Goal: Find specific page/section: Find specific page/section

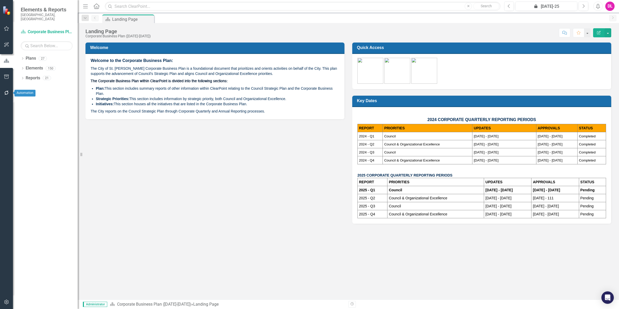
click at [10, 96] on button "button" at bounding box center [7, 93] width 12 height 11
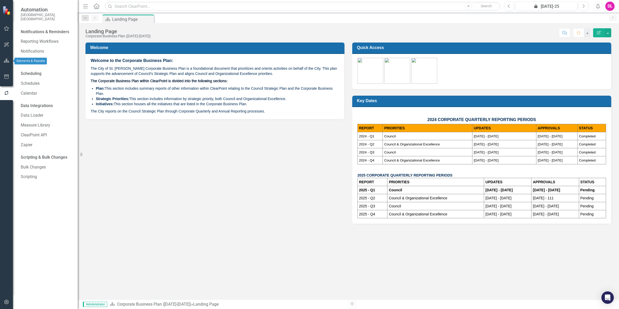
click at [6, 62] on icon "button" at bounding box center [6, 61] width 5 height 4
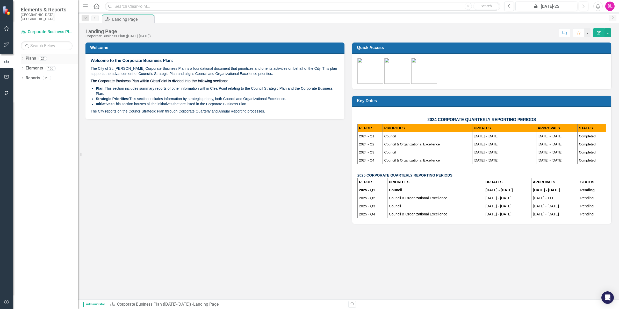
click at [23, 57] on icon "Dropdown" at bounding box center [23, 58] width 4 height 3
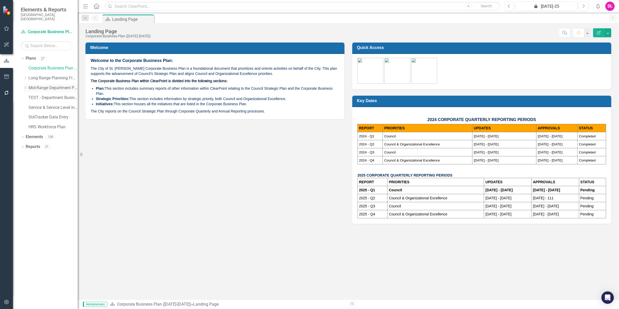
click at [25, 86] on div "Dropdown" at bounding box center [25, 88] width 4 height 4
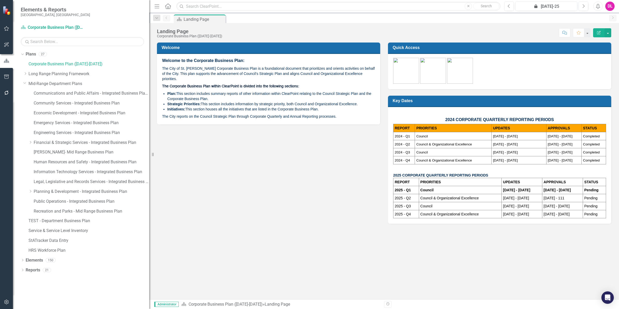
drag, startPoint x: 81, startPoint y: 134, endPoint x: 153, endPoint y: 141, distance: 72.9
click at [153, 141] on div "Resize" at bounding box center [151, 154] width 4 height 309
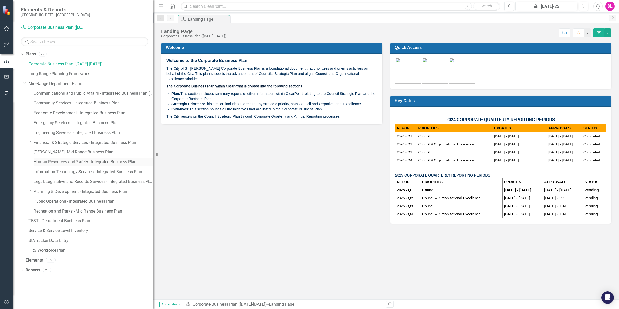
click at [126, 164] on link "Human Resources and Safety - Integrated Business Plan" at bounding box center [94, 162] width 120 height 6
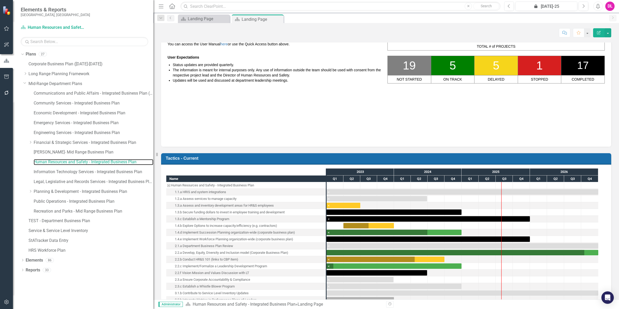
scroll to position [0, 0]
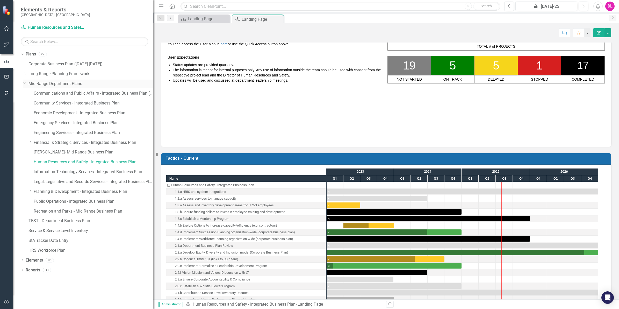
click at [25, 82] on icon "Dropdown" at bounding box center [24, 83] width 3 height 4
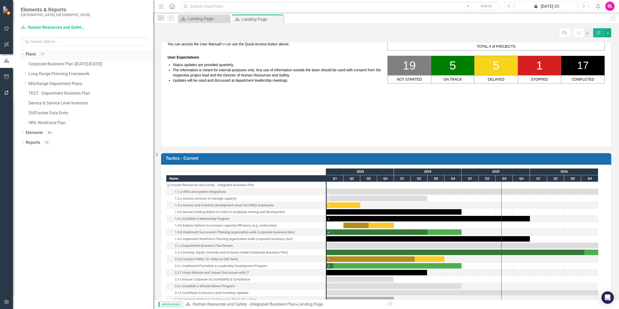
scroll to position [0, 0]
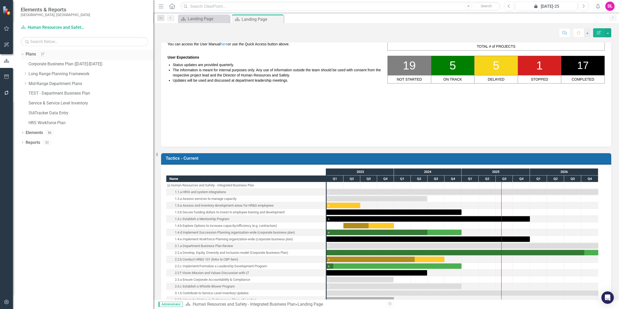
click at [21, 54] on icon "Dropdown" at bounding box center [21, 54] width 3 height 4
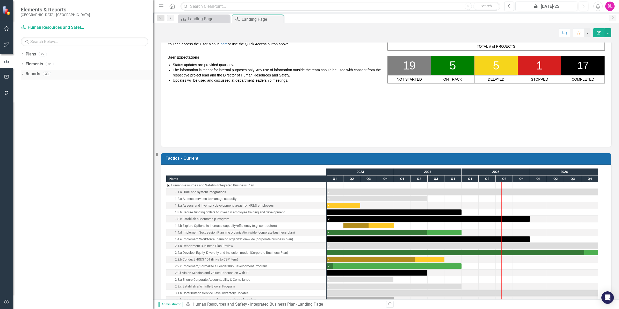
click at [21, 74] on icon "Dropdown" at bounding box center [23, 74] width 4 height 3
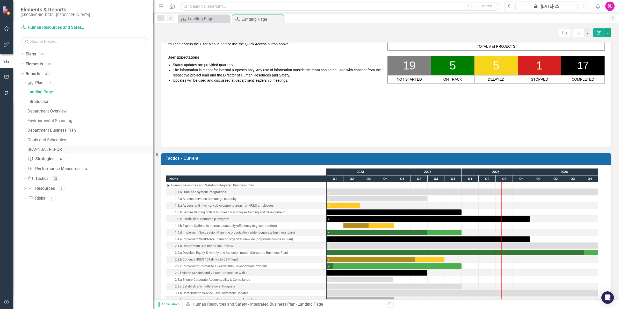
click at [46, 146] on link "BI-ANNUAL REPORT" at bounding box center [89, 149] width 127 height 8
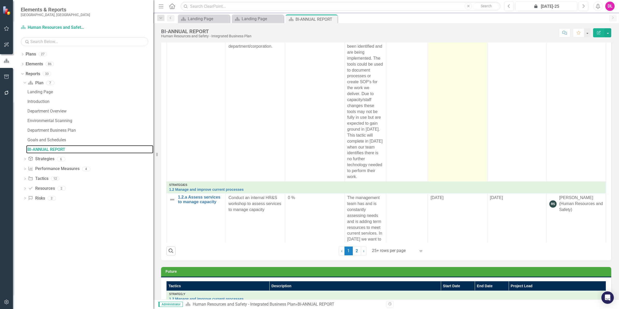
scroll to position [194, 0]
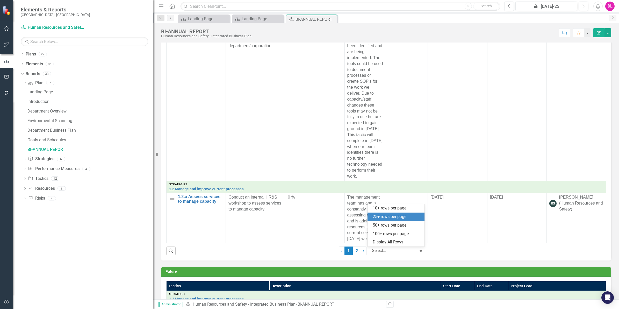
click at [420, 251] on icon "Expand" at bounding box center [420, 251] width 5 height 4
click at [398, 243] on div "Display All Rows" at bounding box center [397, 242] width 49 height 6
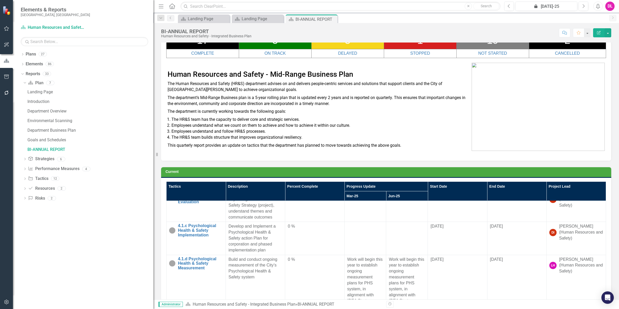
scroll to position [0, 0]
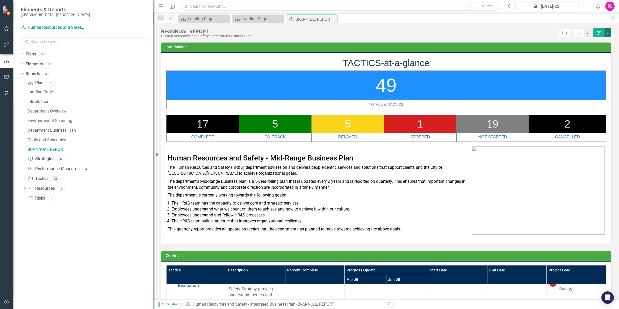
click at [609, 33] on button "button" at bounding box center [607, 32] width 7 height 9
click at [25, 179] on icon "Dropdown" at bounding box center [25, 179] width 4 height 3
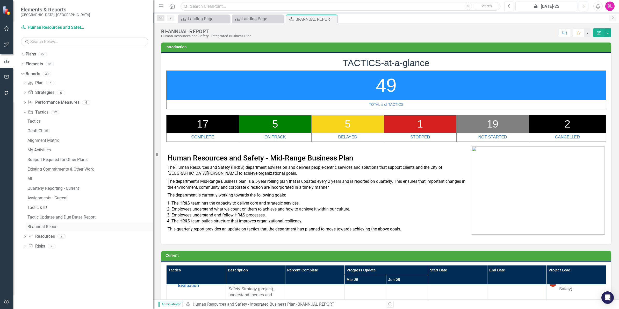
click at [44, 226] on div "Bi-annual Report" at bounding box center [90, 226] width 126 height 5
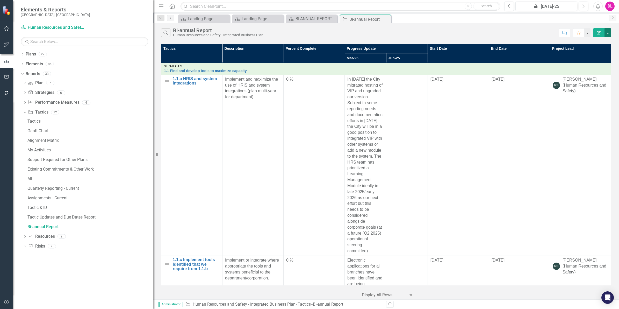
click at [611, 33] on button "button" at bounding box center [607, 32] width 7 height 9
click at [593, 44] on link "Edit Report Edit Report" at bounding box center [590, 43] width 41 height 10
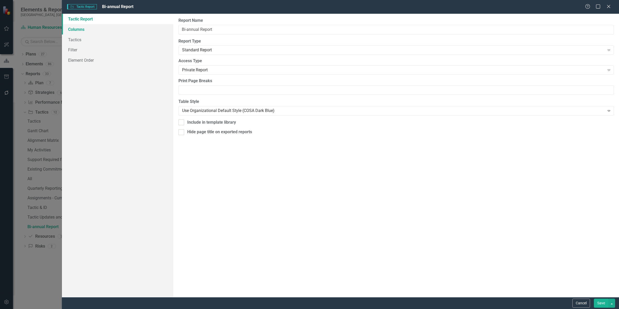
click at [75, 31] on link "Columns" at bounding box center [117, 29] width 111 height 10
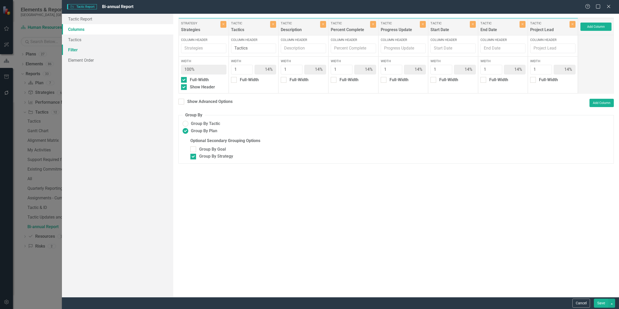
click at [82, 52] on link "Filter" at bounding box center [117, 50] width 111 height 10
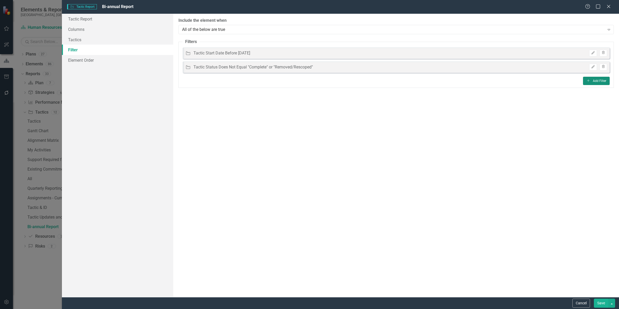
click at [600, 81] on button "Add Add Filter" at bounding box center [596, 81] width 27 height 8
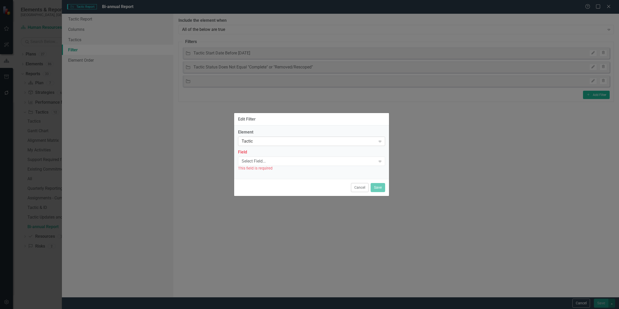
click at [266, 142] on div "Tactic" at bounding box center [309, 141] width 134 height 6
click at [263, 162] on div "Select Field..." at bounding box center [309, 161] width 134 height 6
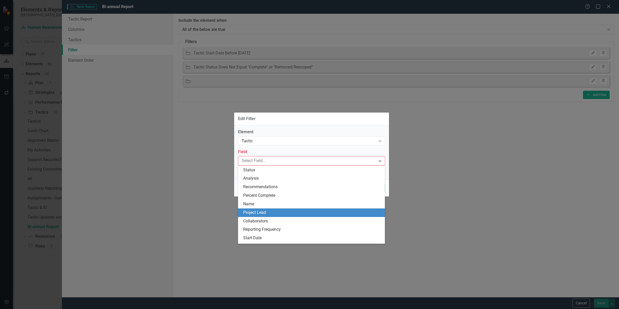
click at [266, 212] on div "Project Lead" at bounding box center [312, 213] width 139 height 6
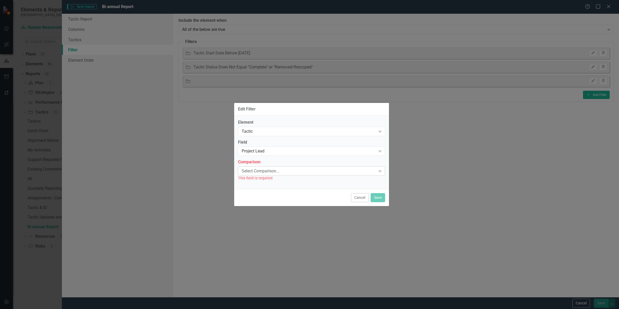
click at [264, 171] on div "Select Comparison..." at bounding box center [309, 171] width 134 height 6
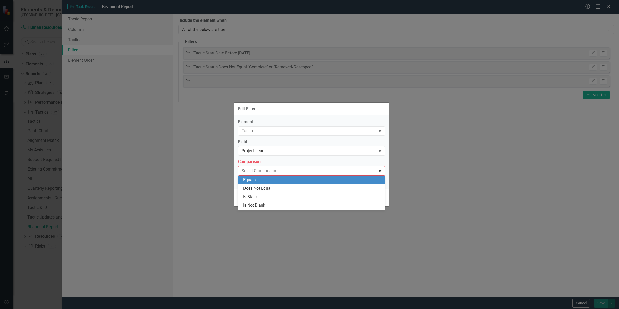
click at [262, 182] on div "Equals" at bounding box center [312, 180] width 139 height 6
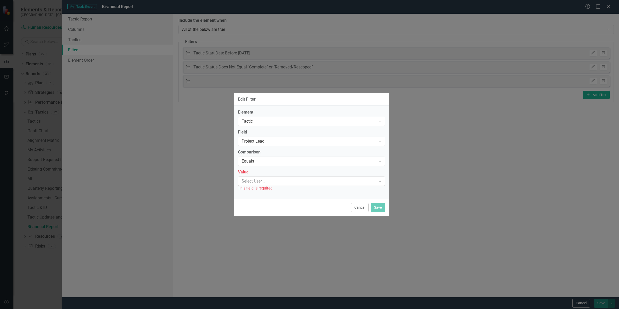
click at [261, 184] on div "Select User..." at bounding box center [309, 181] width 134 height 6
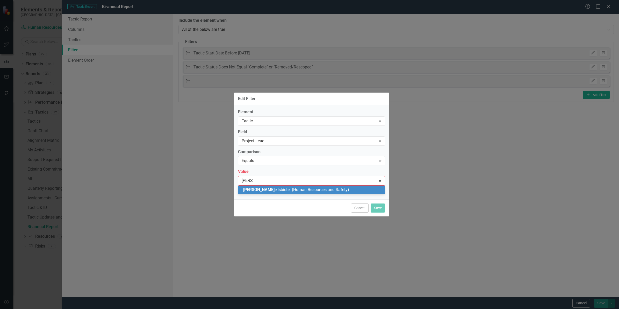
type input "[PERSON_NAME]"
click at [266, 191] on span "[PERSON_NAME] (Human Resources and Safety)" at bounding box center [309, 189] width 132 height 5
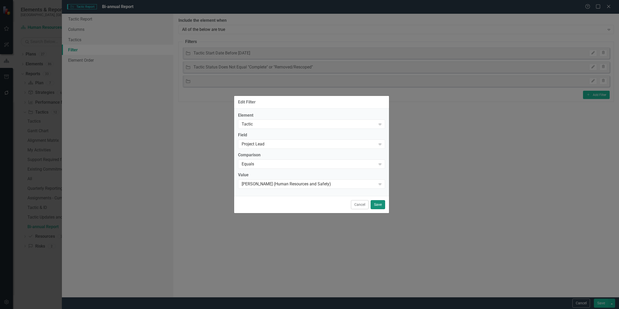
click at [381, 205] on button "Save" at bounding box center [378, 204] width 15 height 9
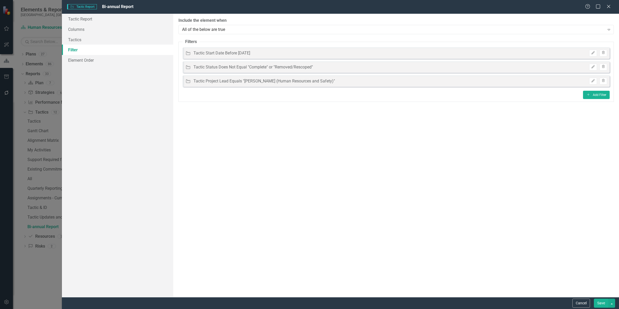
click at [604, 303] on button "Save" at bounding box center [601, 302] width 15 height 9
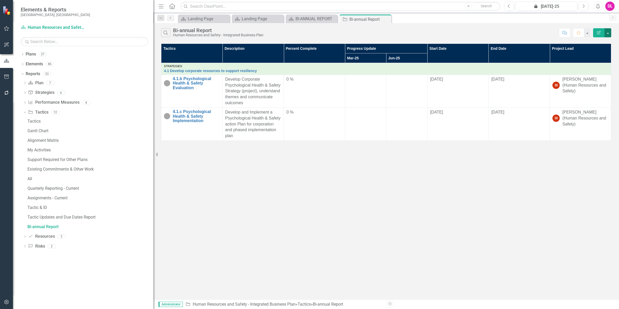
click at [608, 33] on button "button" at bounding box center [607, 32] width 7 height 9
click at [593, 42] on link "Edit Report Edit Report" at bounding box center [590, 43] width 41 height 10
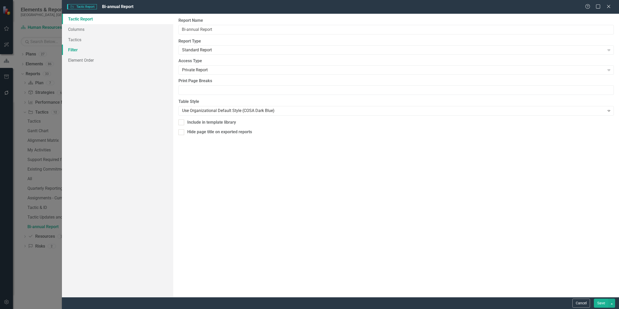
click at [74, 52] on link "Filter" at bounding box center [117, 50] width 111 height 10
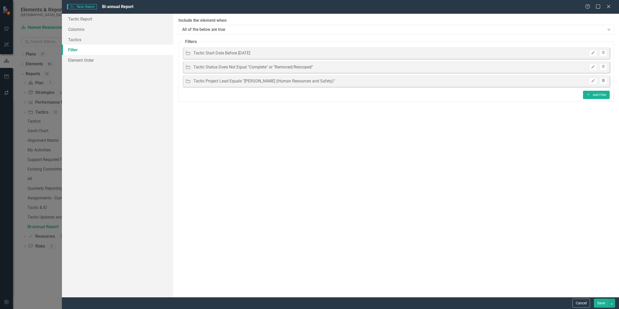
click at [605, 81] on icon "Trash" at bounding box center [603, 80] width 4 height 3
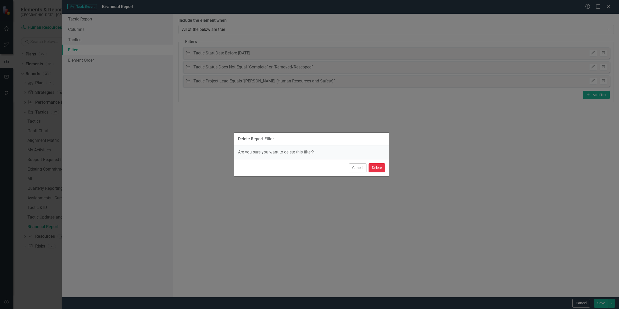
click at [378, 170] on button "Delete" at bounding box center [377, 167] width 17 height 9
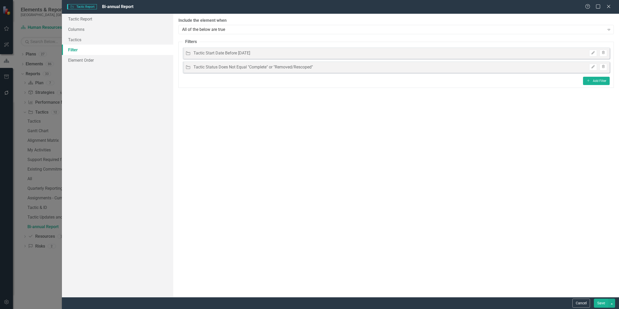
click at [601, 302] on button "Save" at bounding box center [601, 302] width 15 height 9
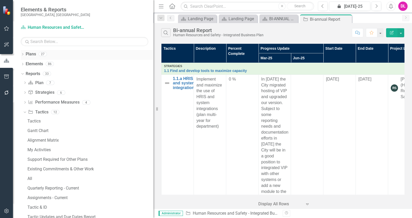
click at [21, 55] on icon "Dropdown" at bounding box center [23, 54] width 4 height 3
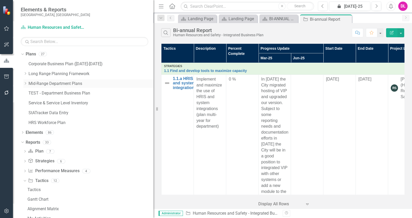
click at [25, 82] on icon "Dropdown" at bounding box center [25, 83] width 4 height 3
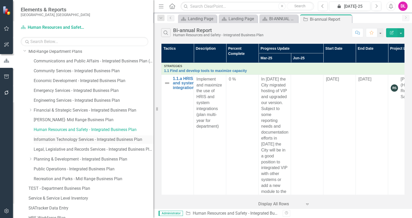
scroll to position [64, 0]
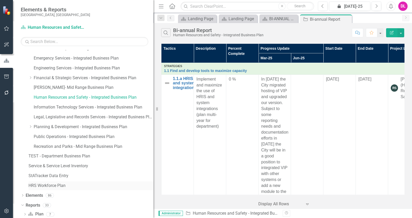
click at [58, 185] on link "HRS Workforce Plan" at bounding box center [90, 186] width 125 height 6
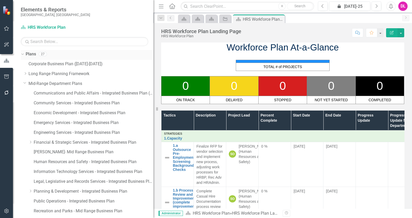
click at [23, 54] on div "Dropdown" at bounding box center [21, 54] width 4 height 4
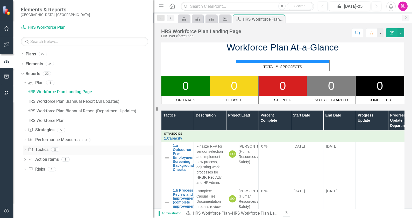
click at [26, 150] on icon "Dropdown" at bounding box center [25, 150] width 4 height 3
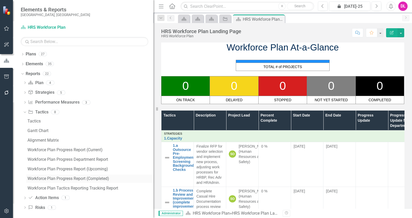
click at [75, 179] on div "Workforce Plan Progress Report (Completed)" at bounding box center [90, 178] width 126 height 5
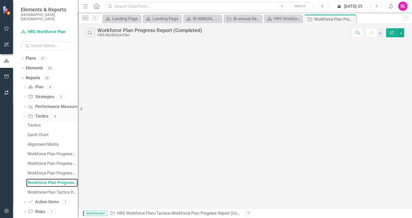
drag, startPoint x: 157, startPoint y: 109, endPoint x: 65, endPoint y: 116, distance: 92.7
click at [65, 116] on div "Elements & Reports City of [GEOGRAPHIC_DATA], [GEOGRAPHIC_DATA] Plan HRS Workfo…" at bounding box center [39, 109] width 78 height 218
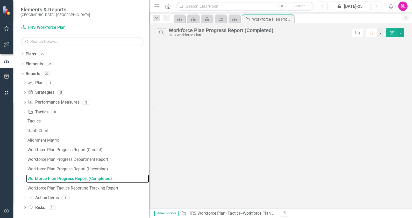
drag, startPoint x: 79, startPoint y: 147, endPoint x: 149, endPoint y: 146, distance: 69.9
click at [149, 146] on div "Resize" at bounding box center [151, 109] width 4 height 218
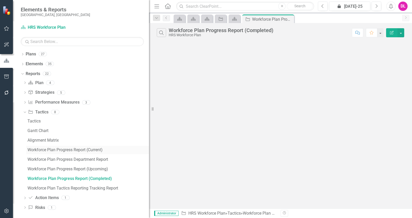
click at [74, 150] on div "Workforce Plan Progress Report (Current)" at bounding box center [87, 150] width 121 height 5
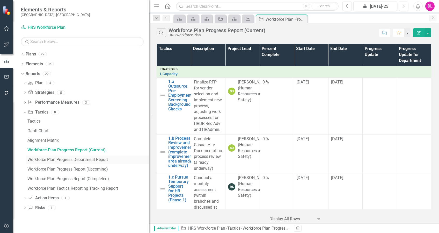
click at [95, 159] on div "Workforce Plan Progress Department Report" at bounding box center [87, 159] width 121 height 5
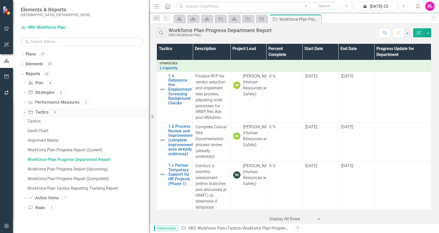
click at [24, 113] on icon "Dropdown" at bounding box center [24, 112] width 3 height 4
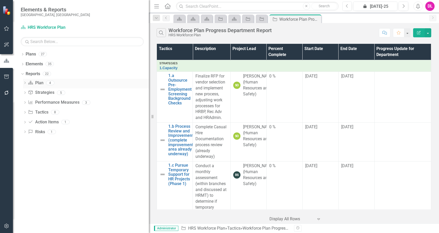
click at [26, 82] on icon "Dropdown" at bounding box center [25, 83] width 4 height 3
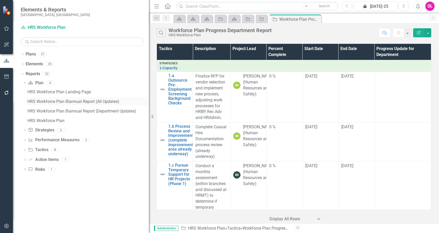
click at [77, 101] on div "HRS Workforce Plan Biannual Report (All Updates)" at bounding box center [87, 101] width 121 height 5
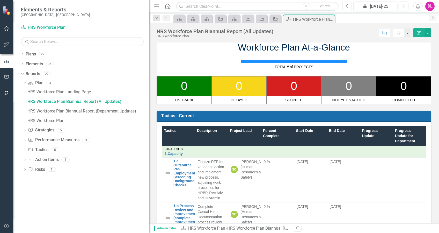
click at [345, 4] on button "Previous" at bounding box center [348, 6] width 10 height 9
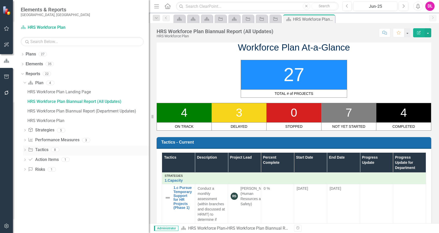
click at [24, 149] on icon "Dropdown" at bounding box center [25, 150] width 4 height 3
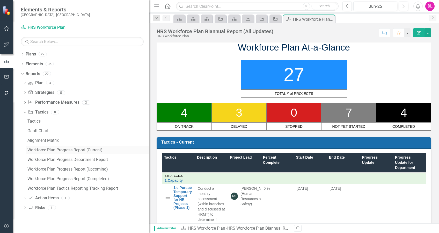
click at [74, 149] on div "Workforce Plan Progress Report (Current)" at bounding box center [87, 150] width 121 height 5
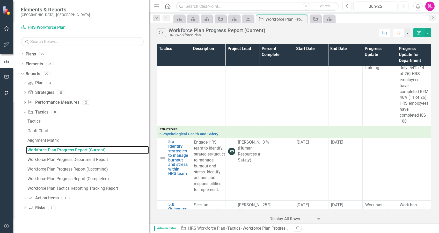
scroll to position [904, 0]
